Goal: Task Accomplishment & Management: Manage account settings

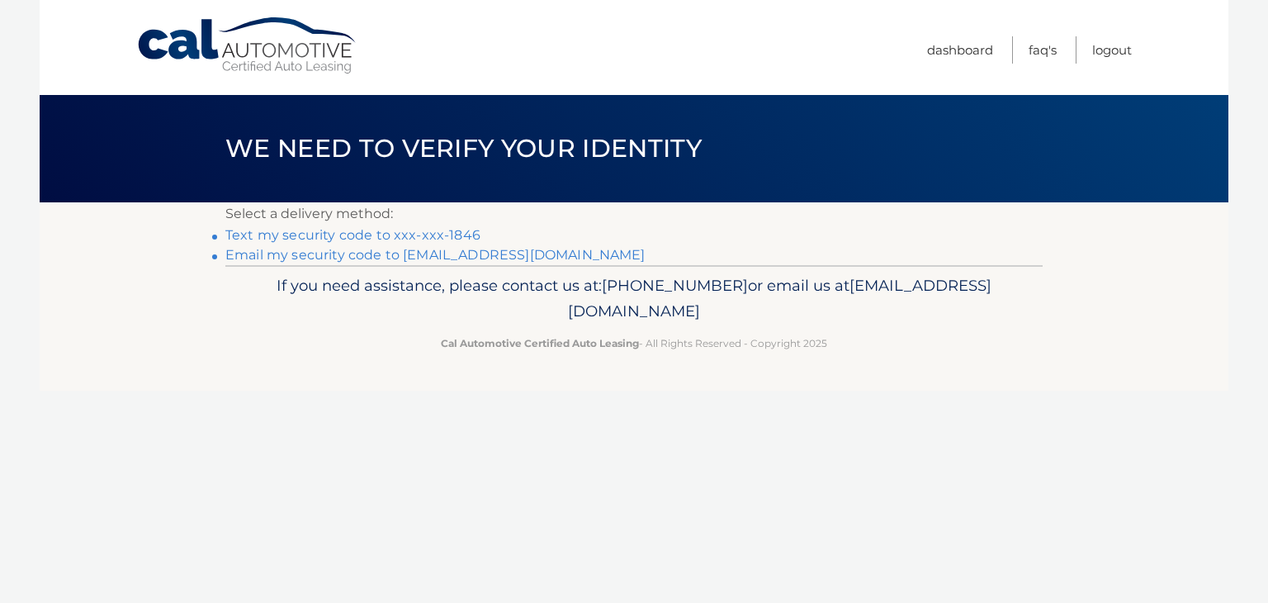
click at [414, 230] on link "Text my security code to xxx-xxx-1846" at bounding box center [352, 235] width 255 height 16
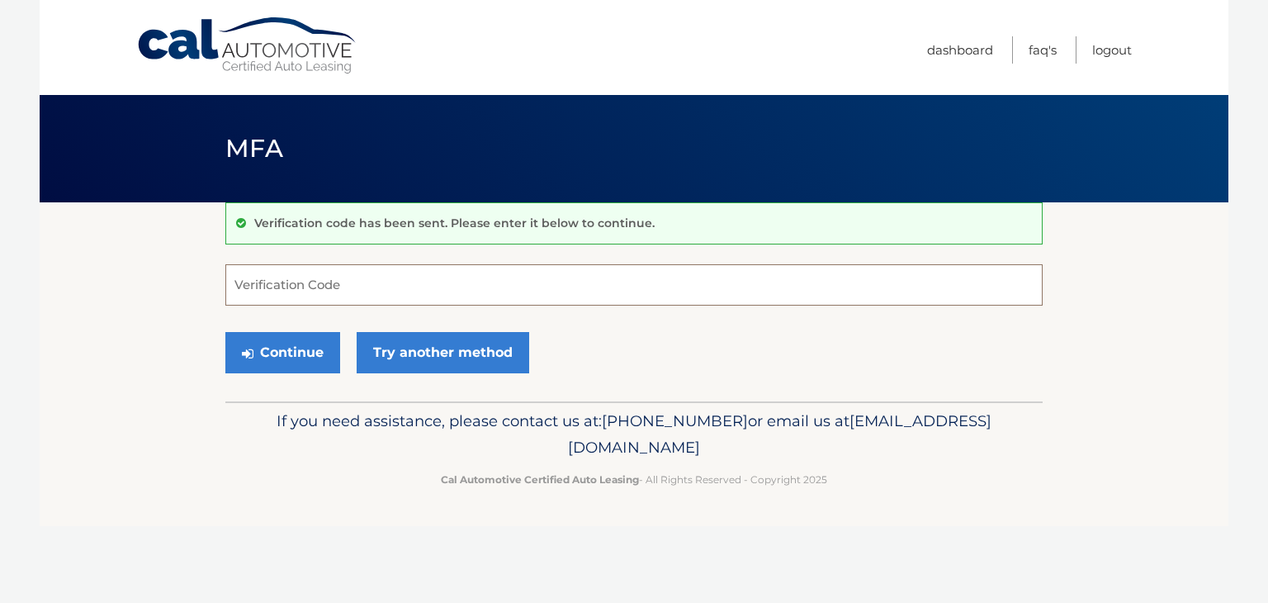
click at [383, 291] on input "Verification Code" at bounding box center [633, 284] width 817 height 41
type input "684164"
click at [274, 352] on button "Continue" at bounding box center [282, 352] width 115 height 41
click at [304, 348] on button "Continue" at bounding box center [282, 352] width 115 height 41
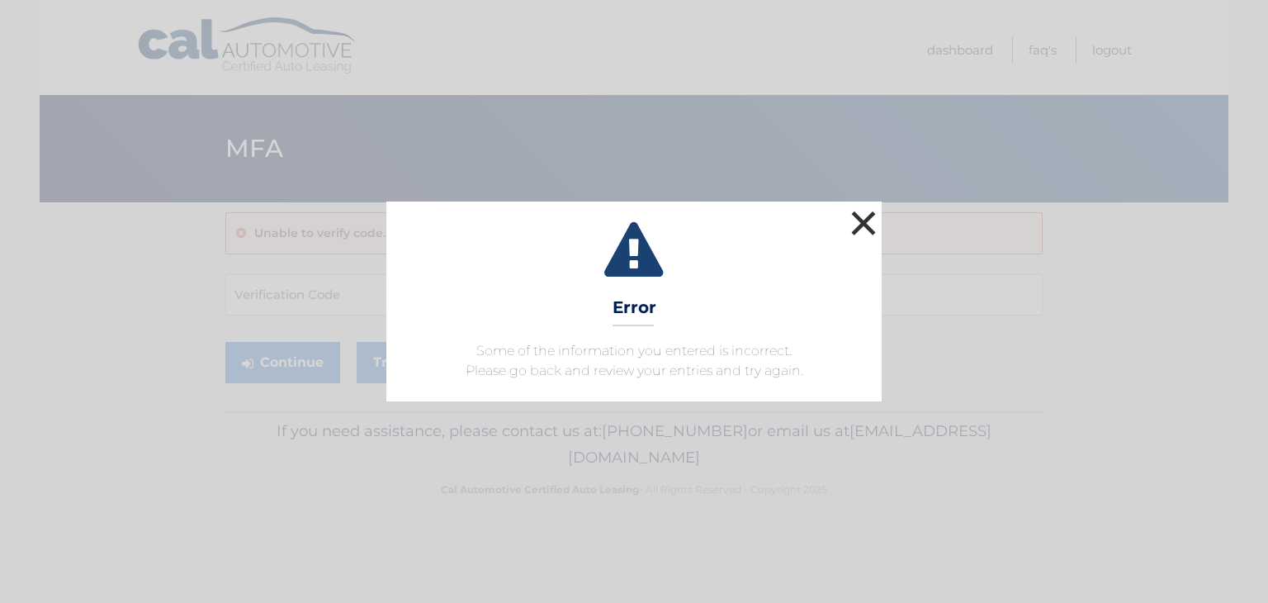
click at [863, 211] on button "×" at bounding box center [863, 222] width 33 height 33
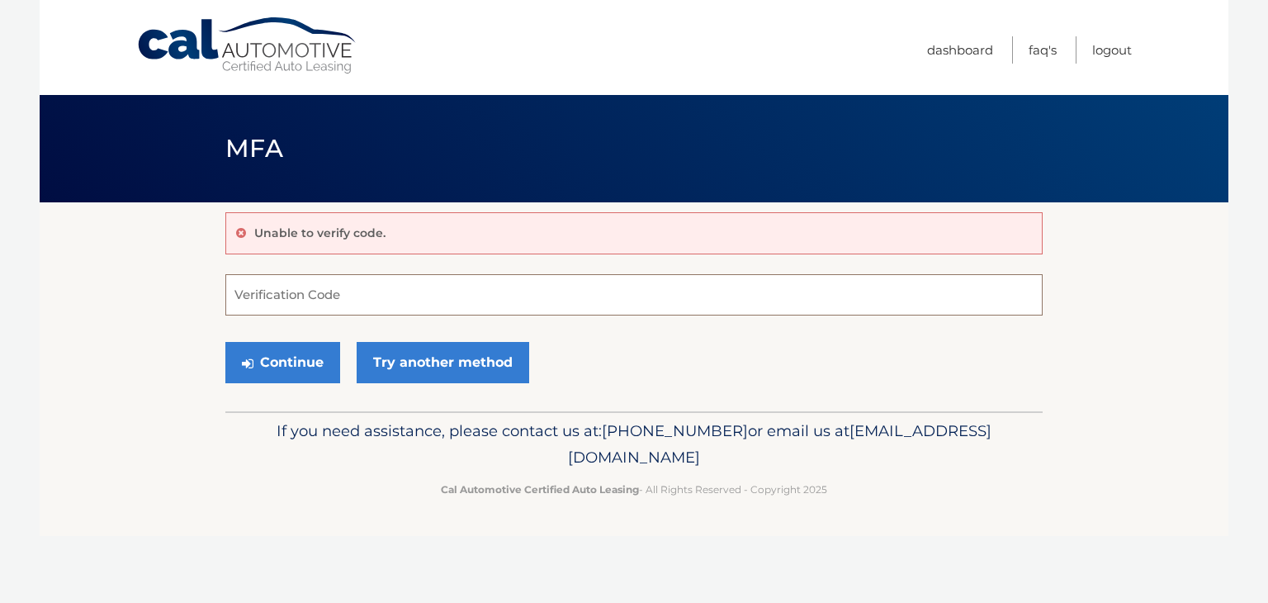
click at [384, 293] on input "Verification Code" at bounding box center [633, 294] width 817 height 41
type input "684164"
click at [277, 354] on button "Continue" at bounding box center [282, 362] width 115 height 41
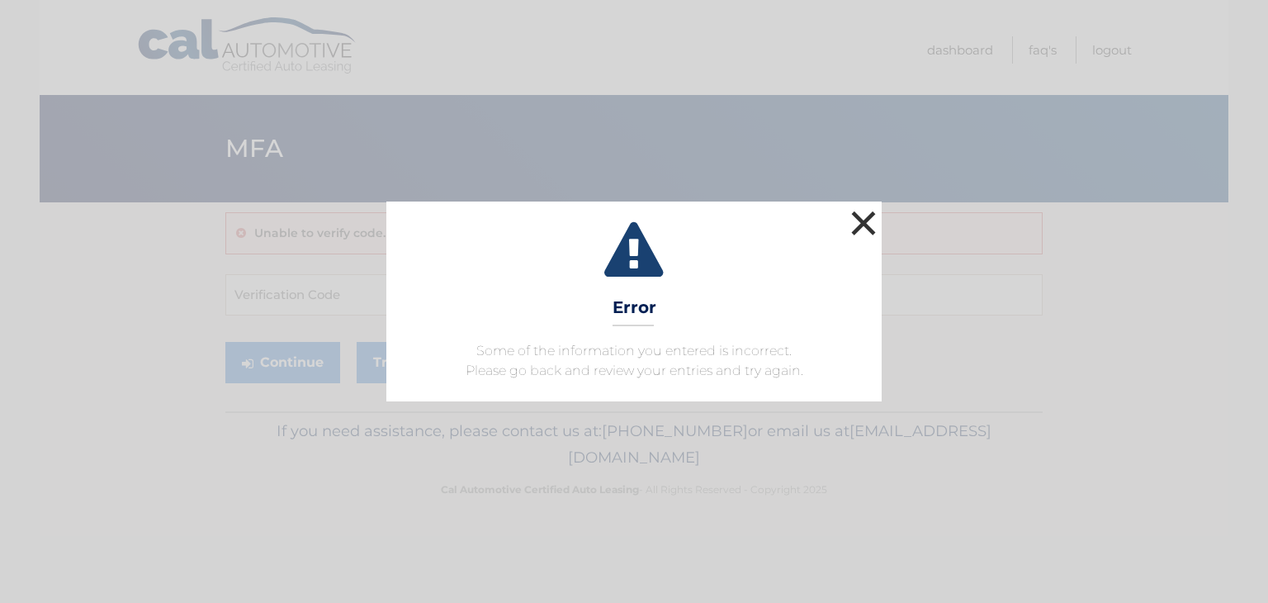
click at [857, 215] on button "×" at bounding box center [863, 222] width 33 height 33
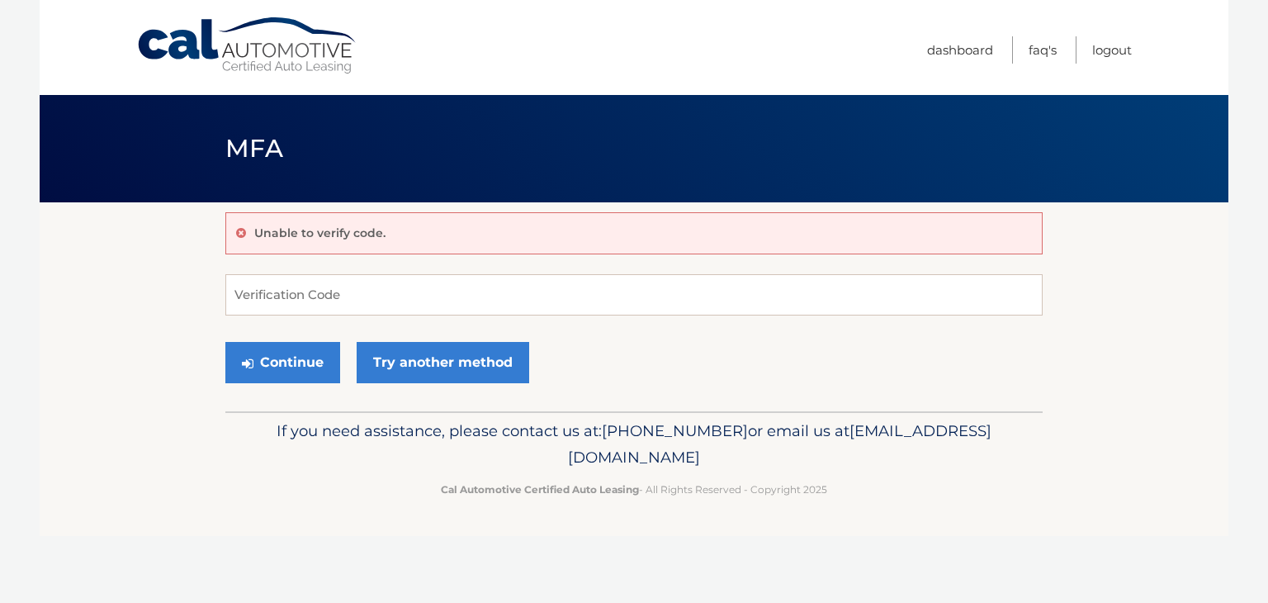
click at [410, 234] on div "Unable to verify code." at bounding box center [633, 233] width 817 height 42
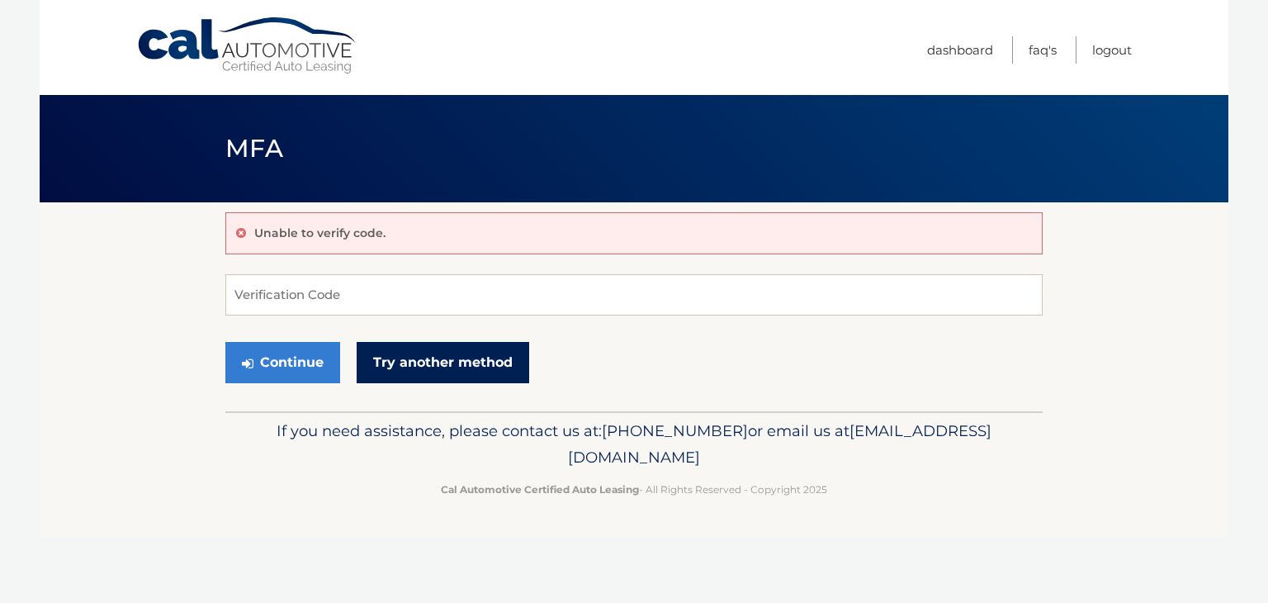
click at [426, 354] on link "Try another method" at bounding box center [443, 362] width 173 height 41
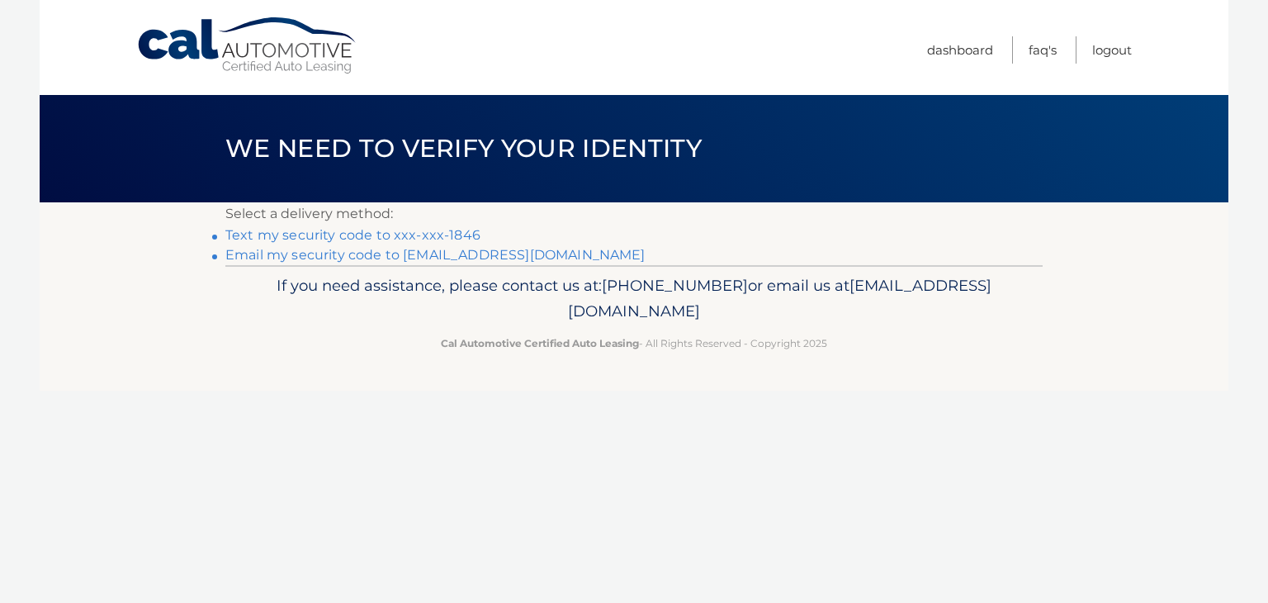
click at [302, 231] on link "Text my security code to xxx-xxx-1846" at bounding box center [352, 235] width 255 height 16
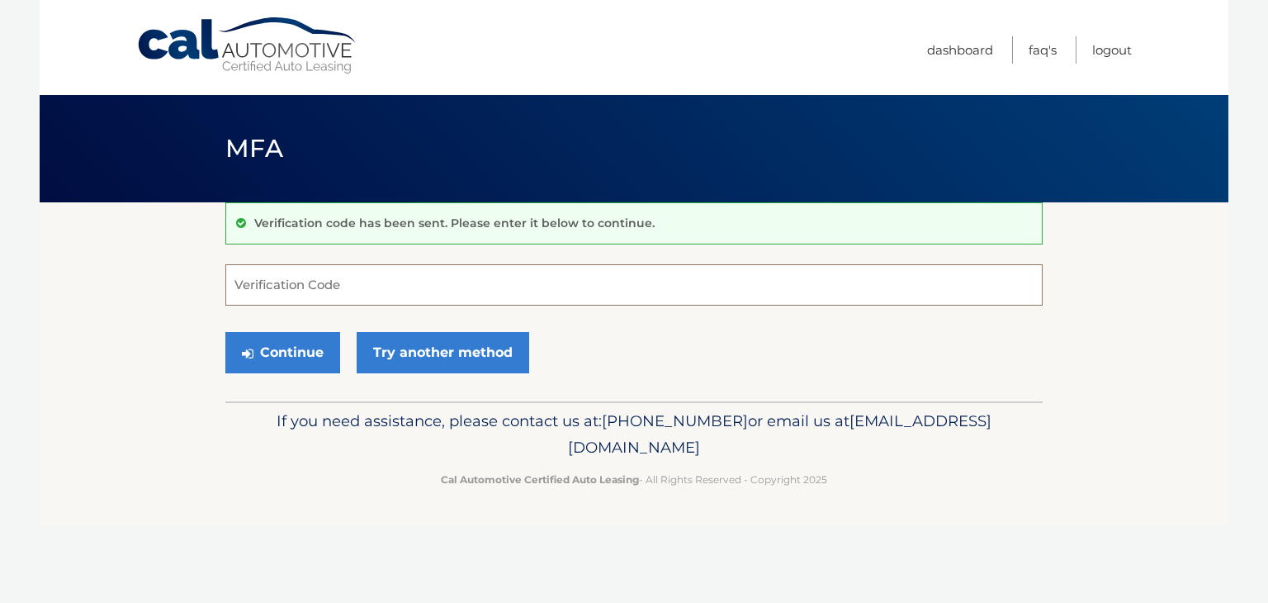
click at [367, 288] on input "Verification Code" at bounding box center [633, 284] width 817 height 41
type input "802484"
click at [279, 342] on button "Continue" at bounding box center [282, 352] width 115 height 41
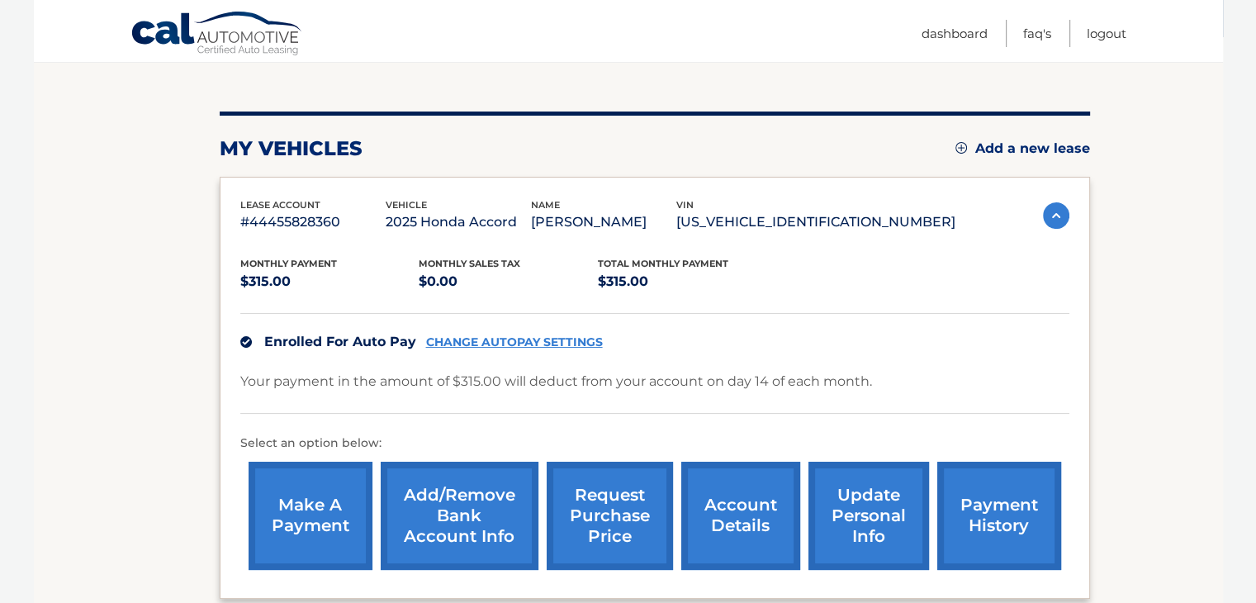
scroll to position [165, 0]
click at [1004, 518] on link "payment history" at bounding box center [999, 516] width 124 height 108
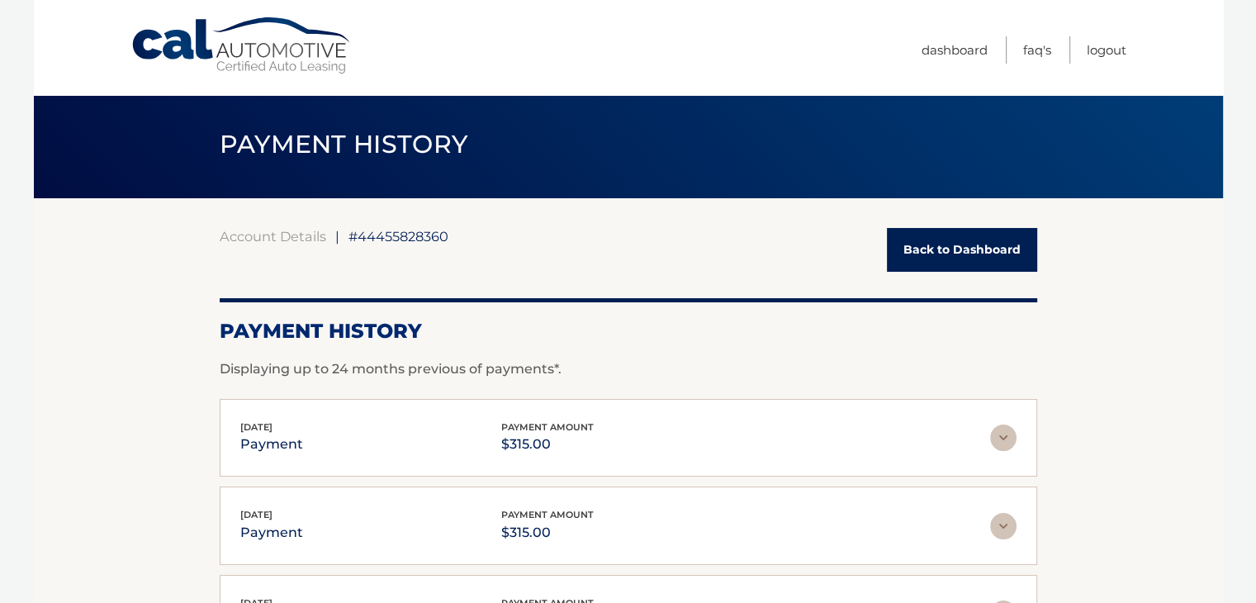
scroll to position [165, 0]
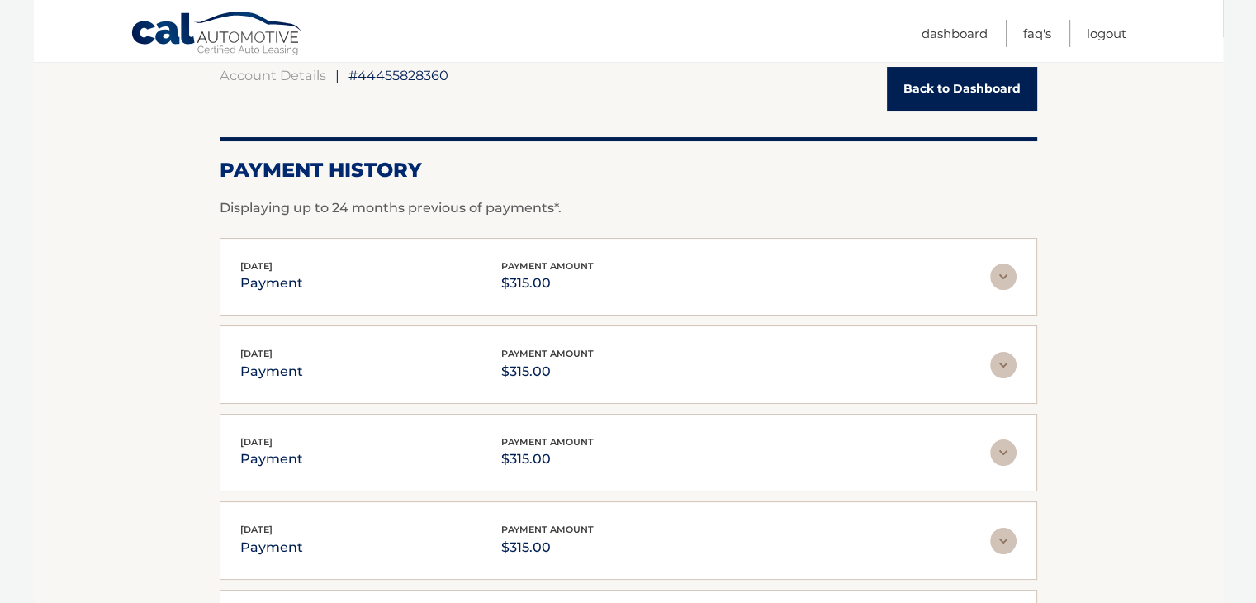
click at [1001, 275] on img at bounding box center [1003, 276] width 26 height 26
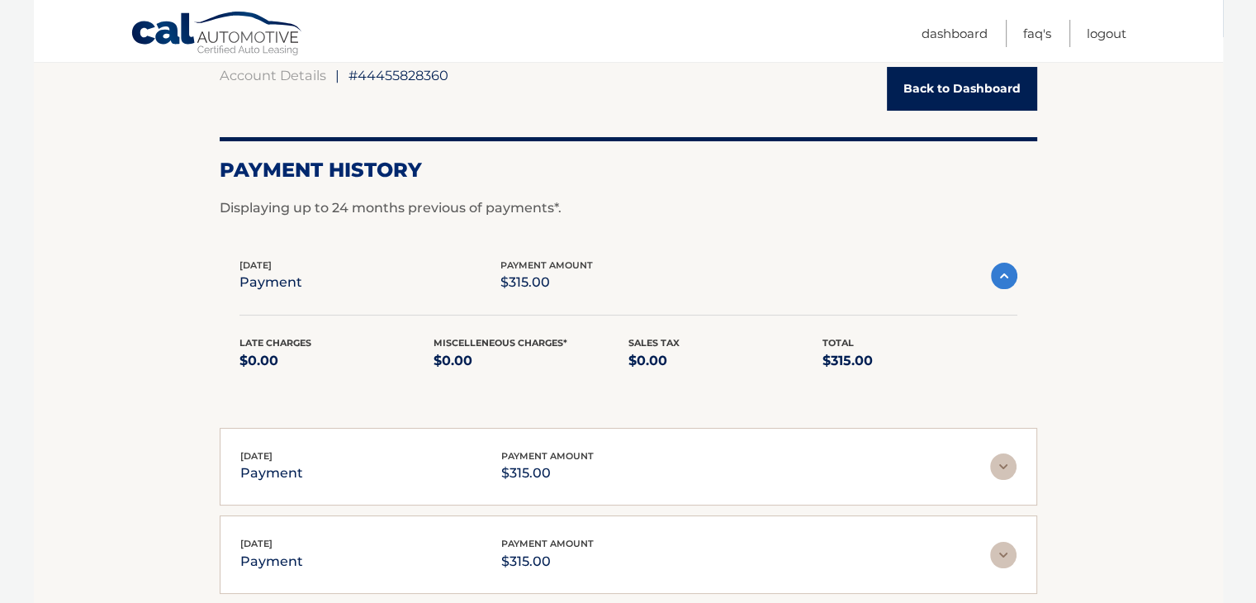
click at [997, 274] on img at bounding box center [1004, 276] width 26 height 26
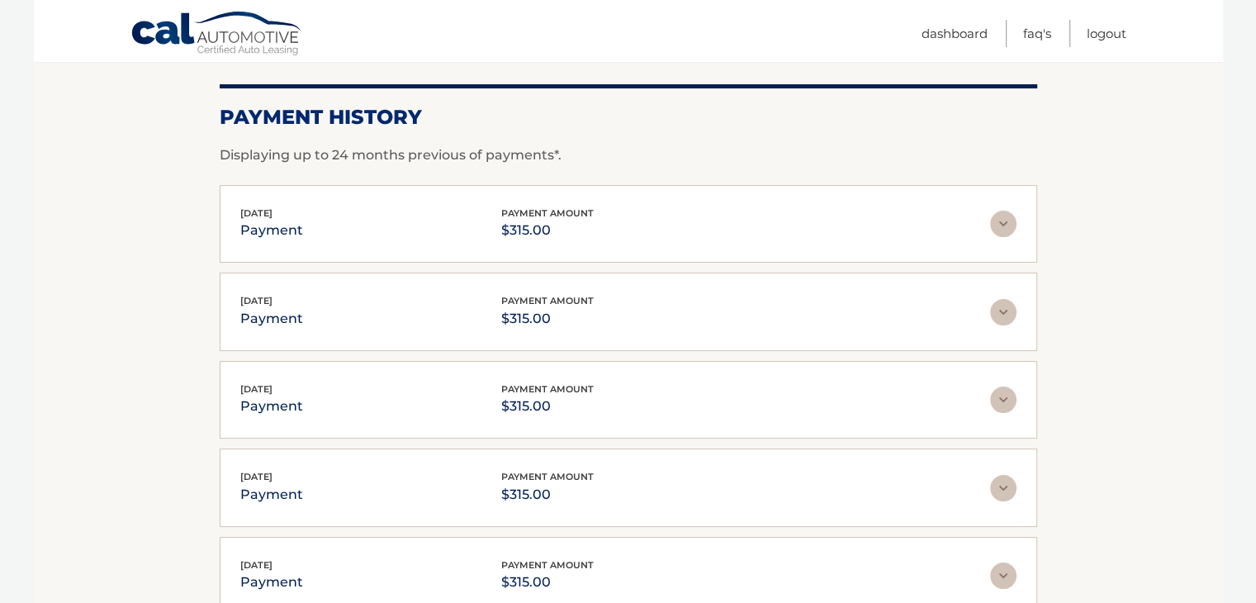
scroll to position [148, 0]
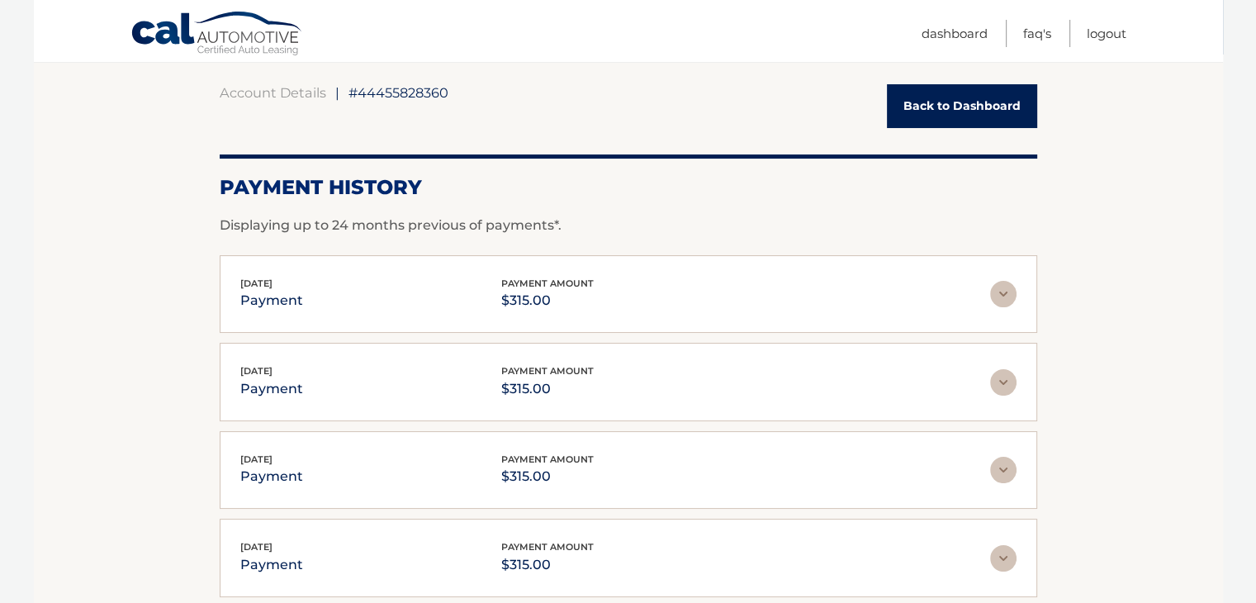
click at [924, 94] on link "Back to Dashboard" at bounding box center [962, 106] width 150 height 44
click at [927, 102] on link "Back to Dashboard" at bounding box center [962, 106] width 150 height 44
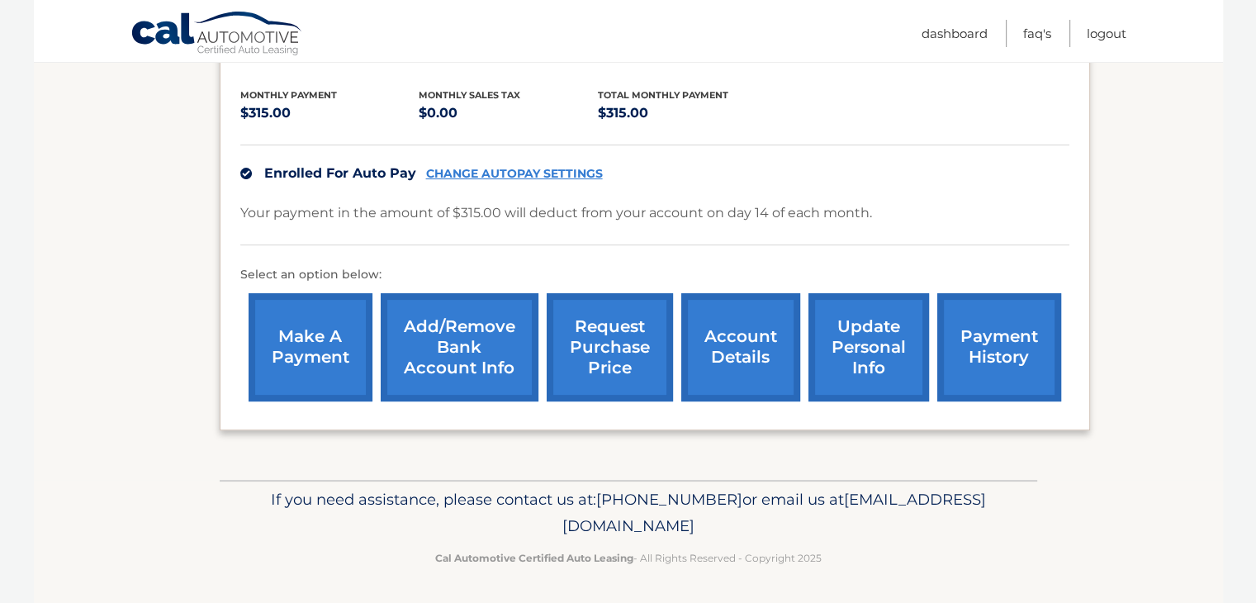
scroll to position [86, 0]
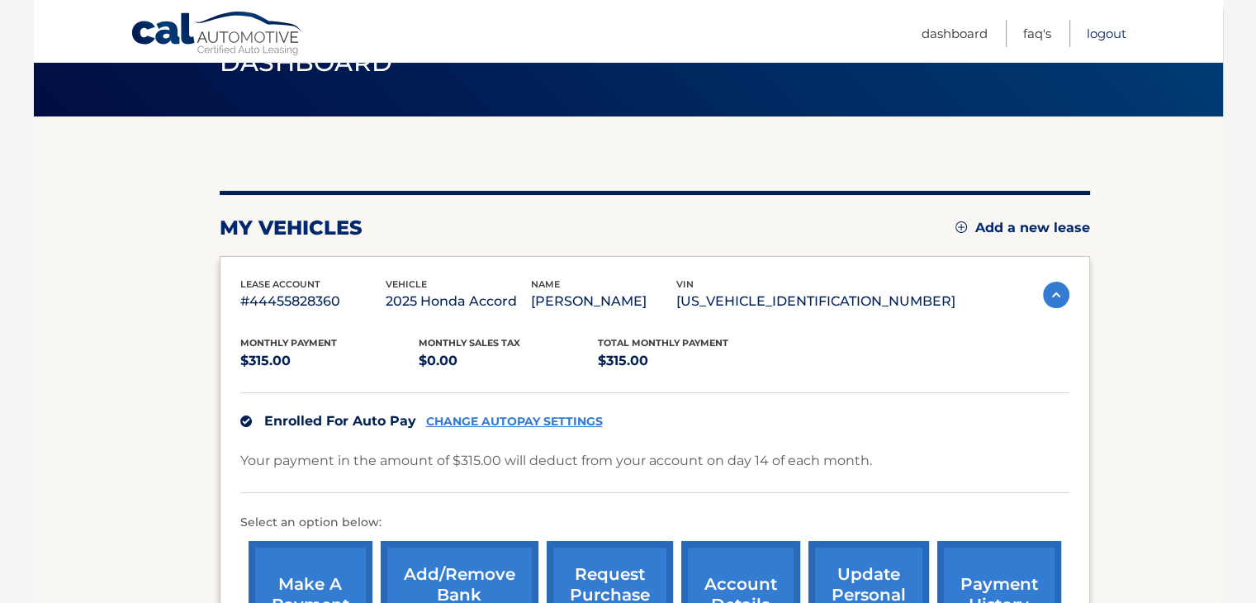
click at [1100, 27] on link "Logout" at bounding box center [1107, 33] width 40 height 27
